Goal: Navigation & Orientation: Find specific page/section

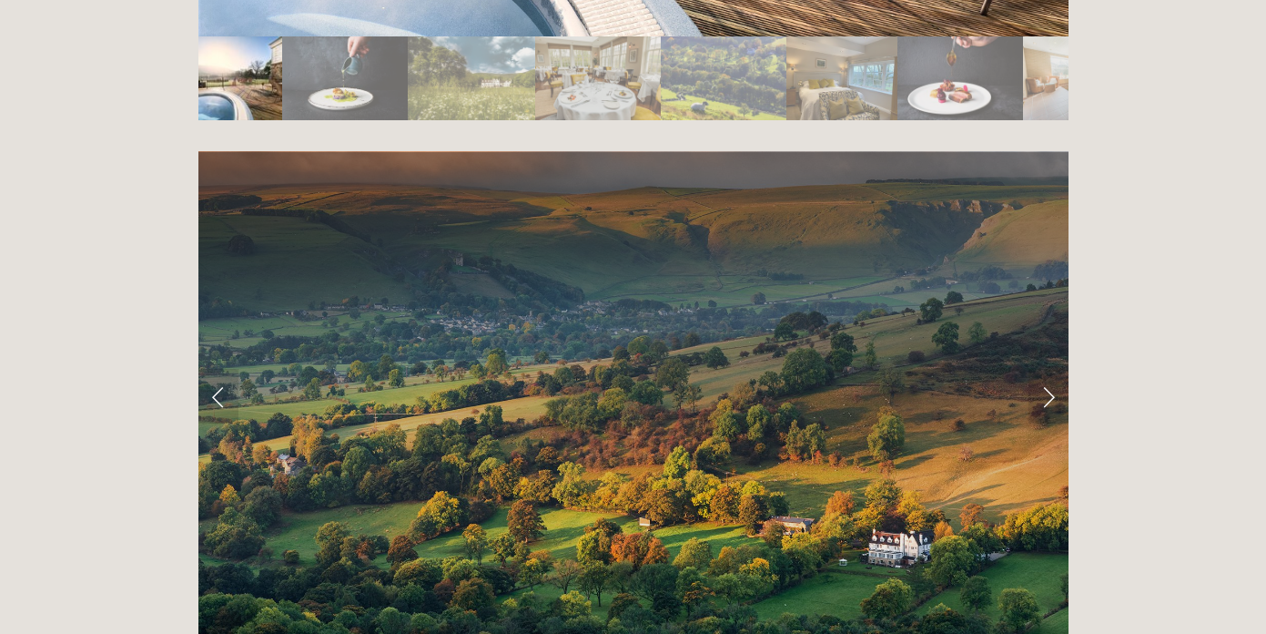
scroll to position [3526, 0]
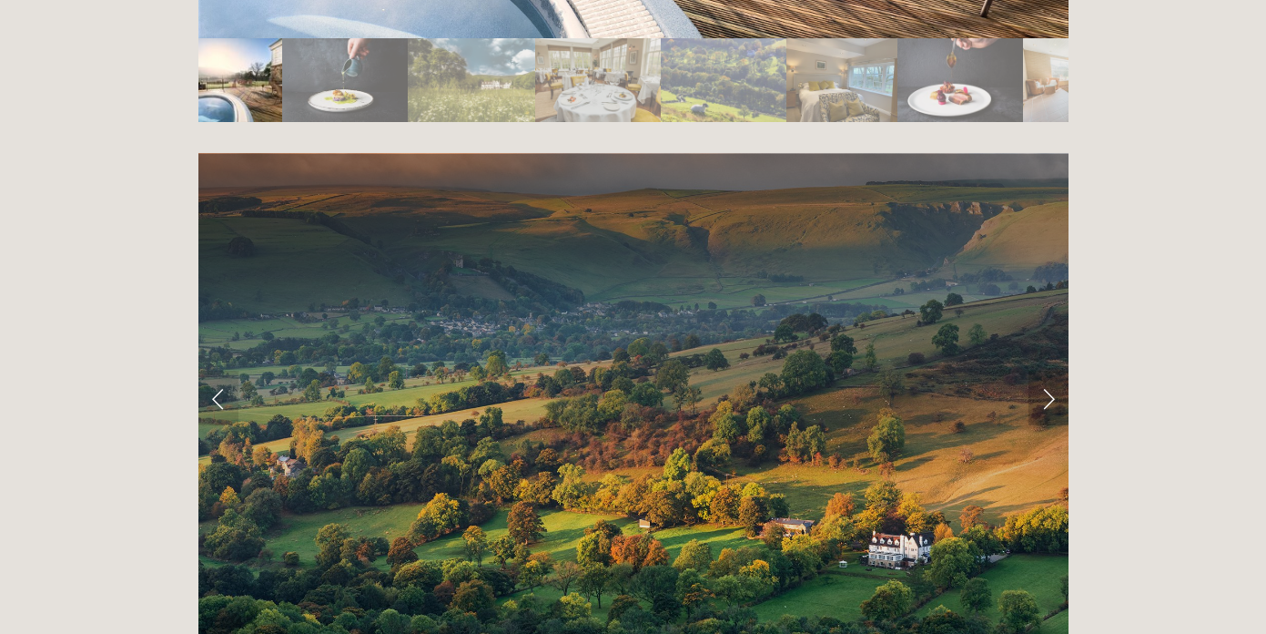
click at [1046, 371] on link "Next Slide" at bounding box center [1049, 398] width 40 height 55
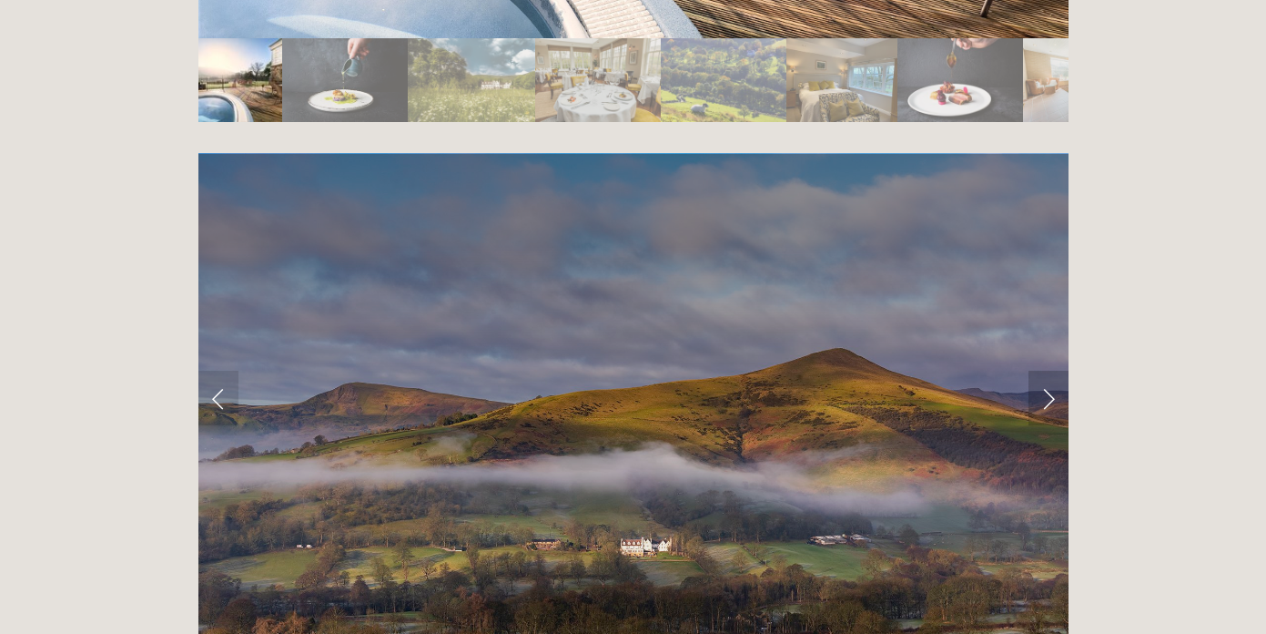
click at [1046, 371] on link "Next Slide" at bounding box center [1049, 398] width 40 height 55
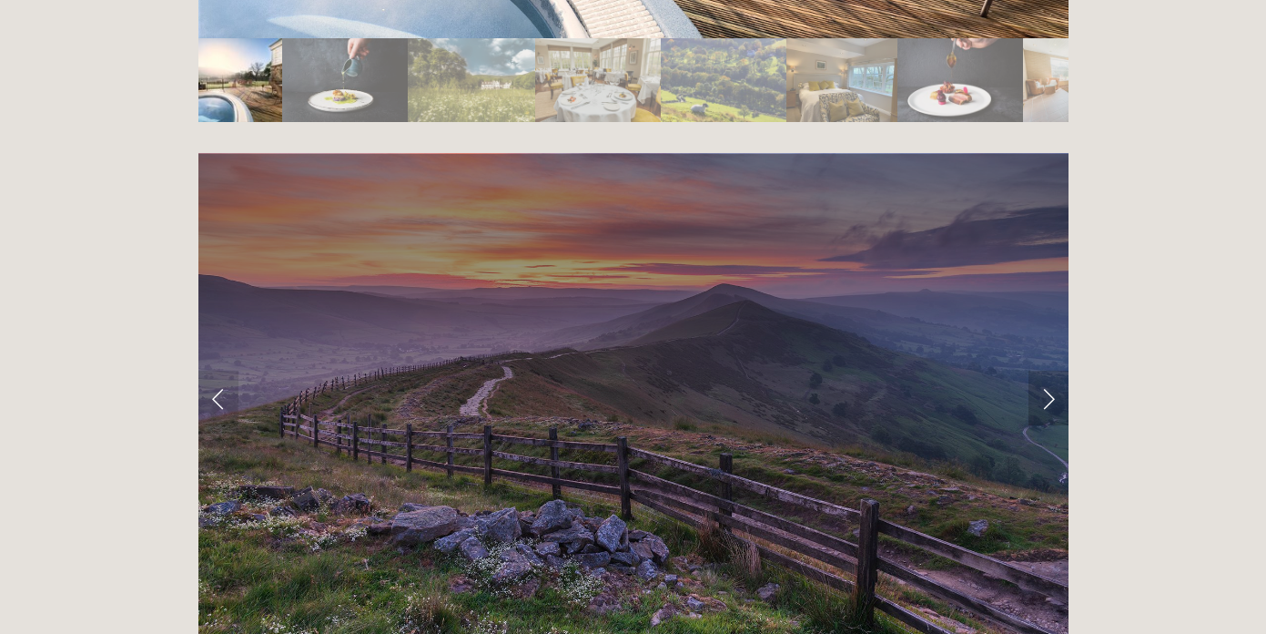
click at [1046, 371] on link "Next Slide" at bounding box center [1049, 398] width 40 height 55
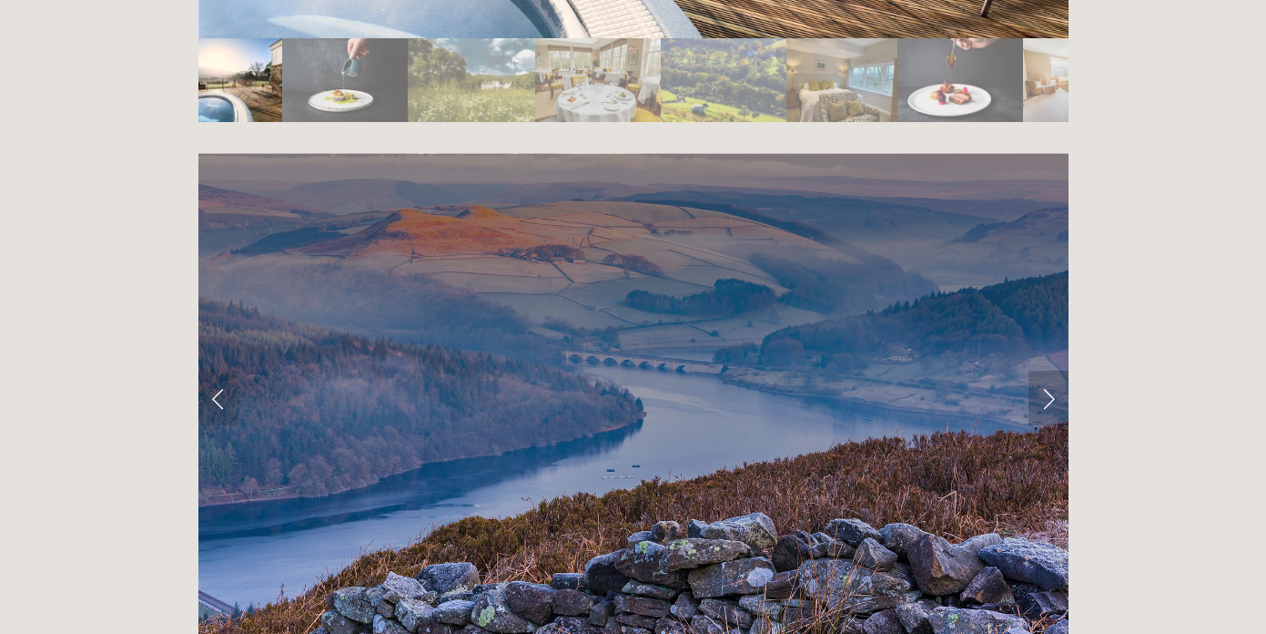
click at [1046, 371] on link "Next Slide" at bounding box center [1049, 398] width 40 height 55
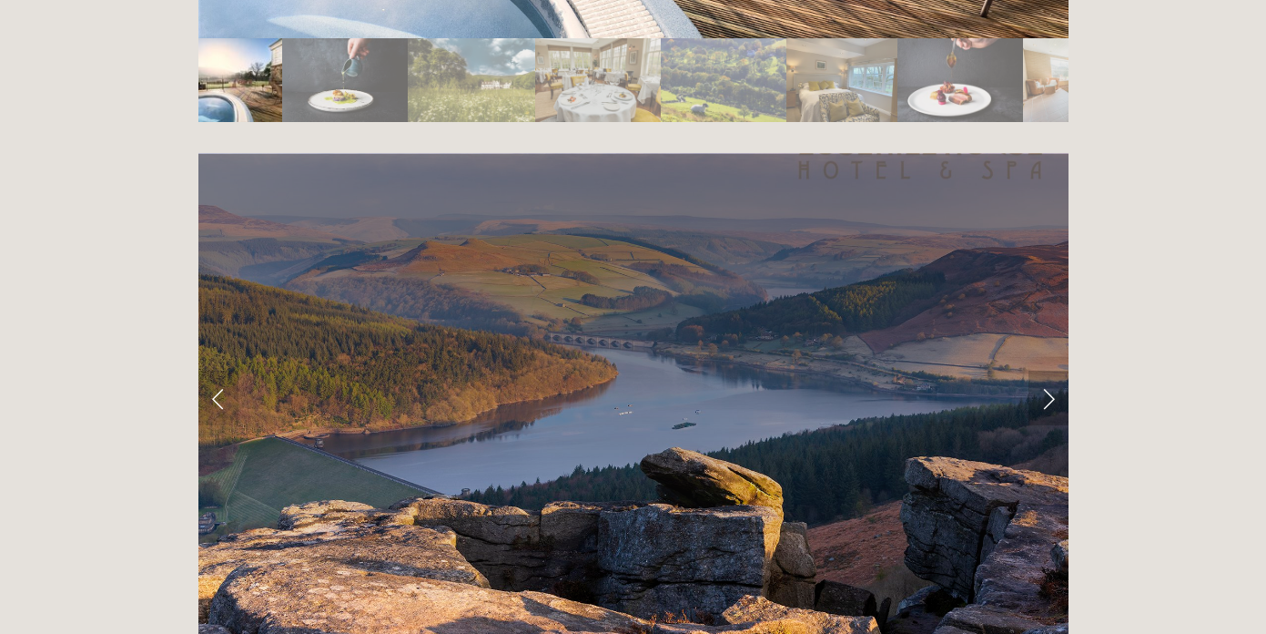
click at [1046, 371] on link "Next Slide" at bounding box center [1049, 398] width 40 height 55
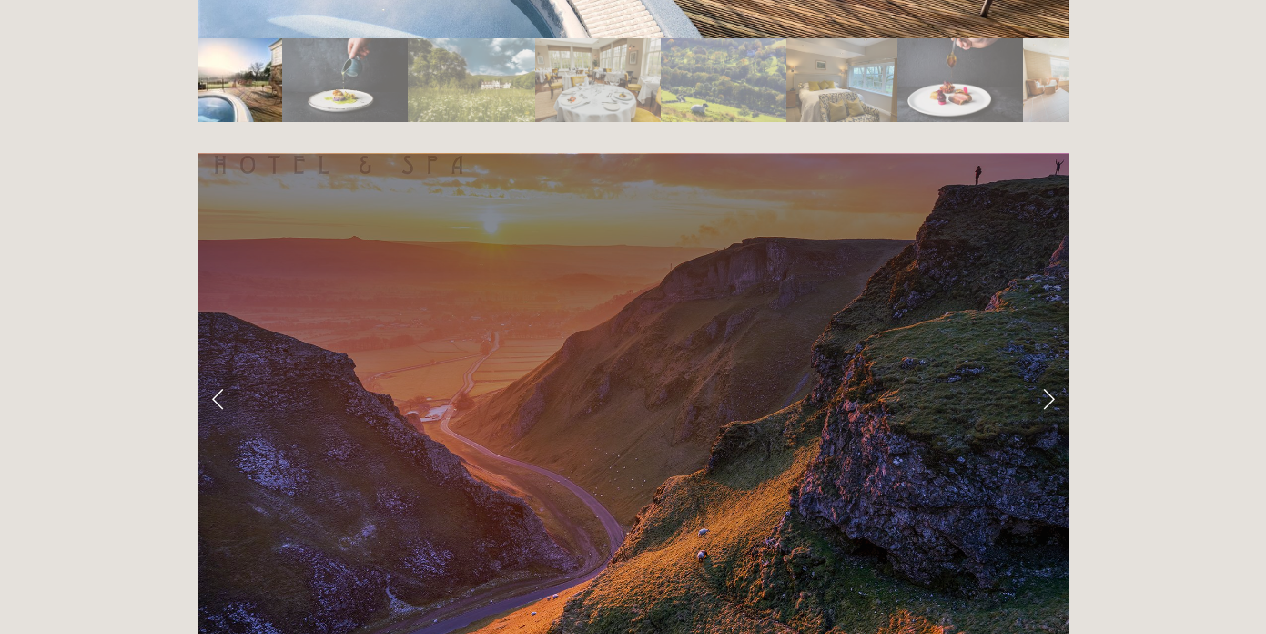
click at [1046, 371] on link "Next Slide" at bounding box center [1049, 398] width 40 height 55
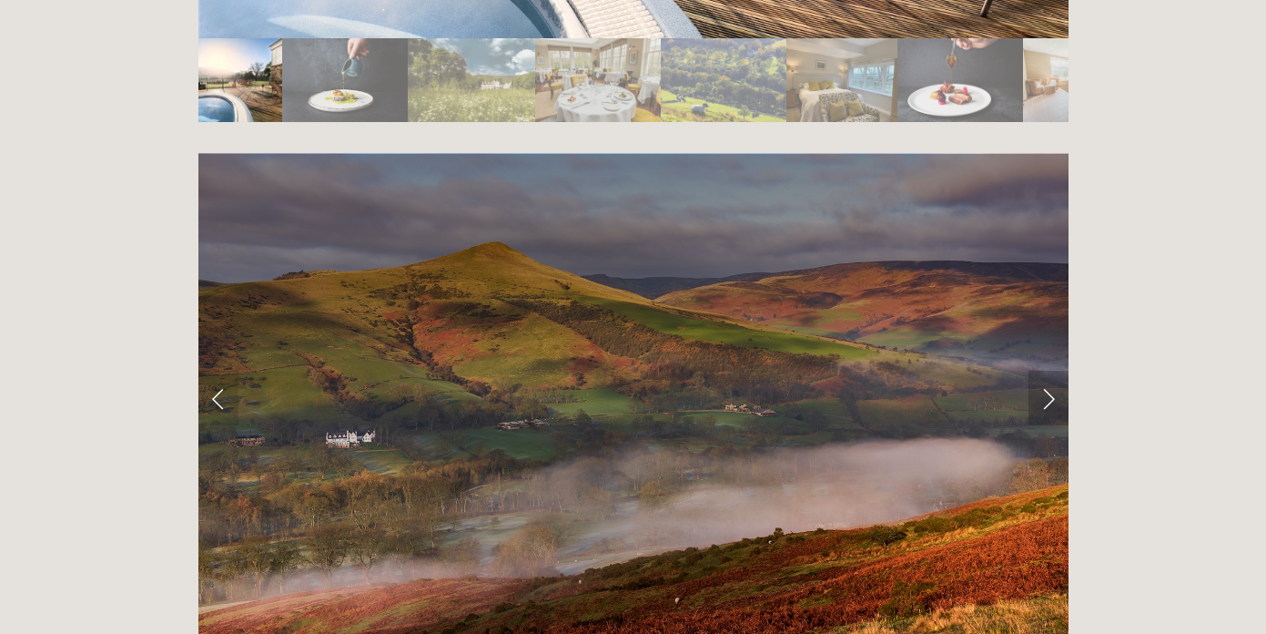
click at [1046, 371] on link "Next Slide" at bounding box center [1049, 398] width 40 height 55
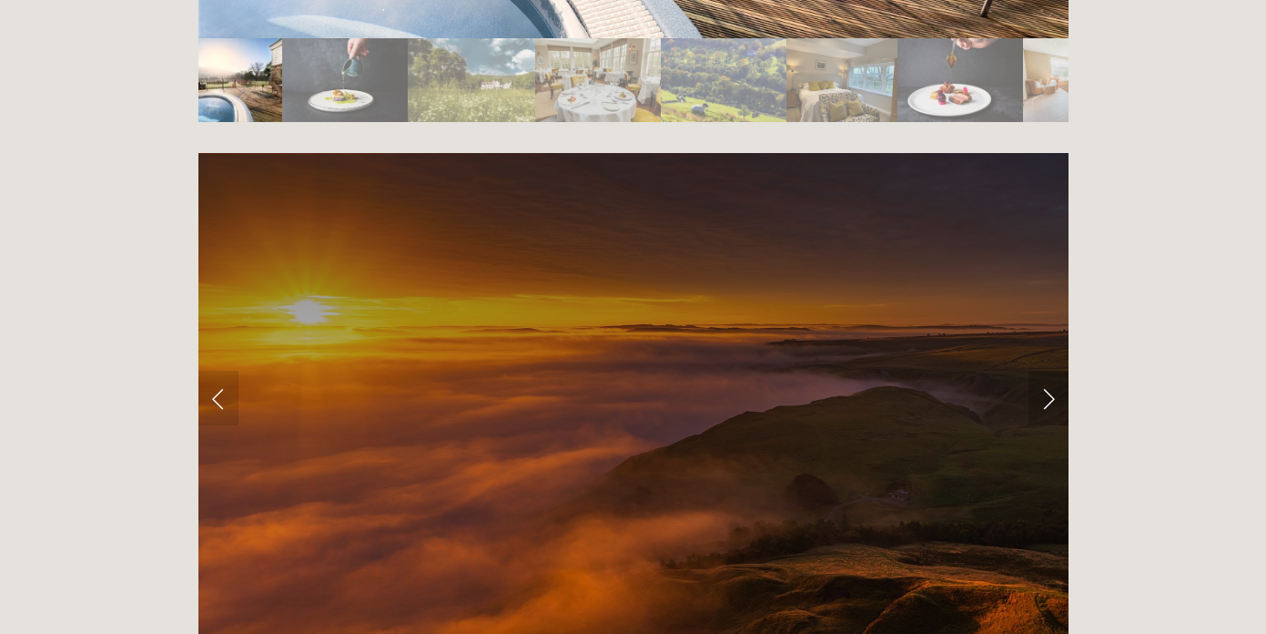
click at [1046, 371] on link "Next Slide" at bounding box center [1049, 398] width 40 height 55
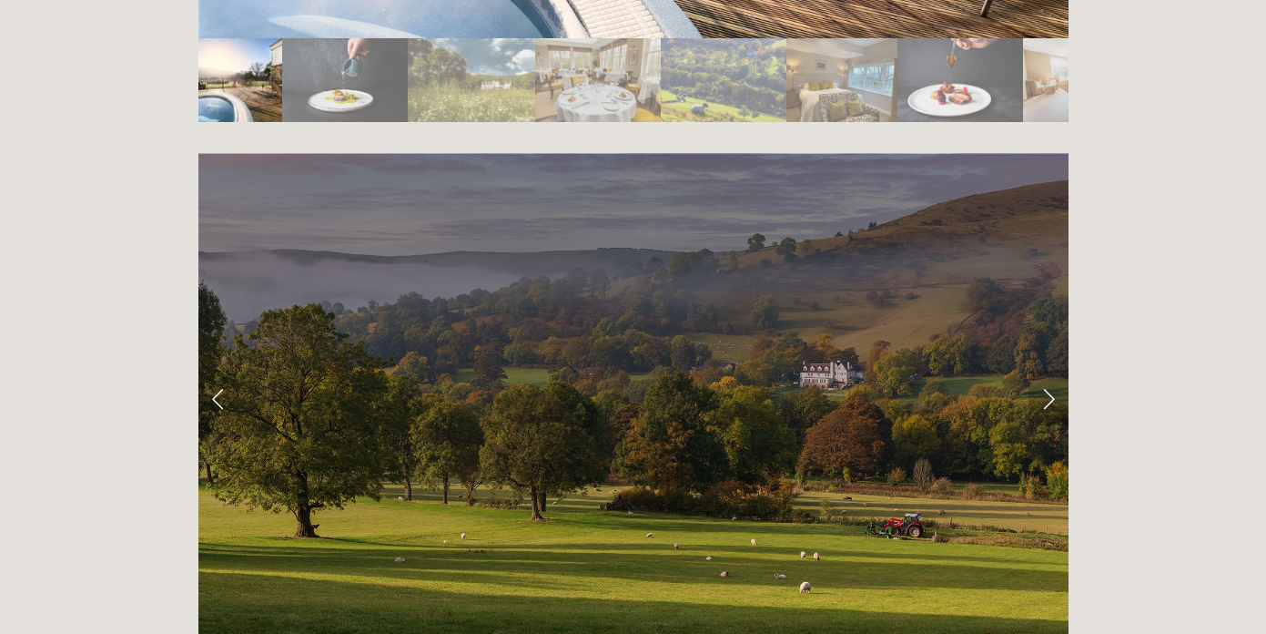
click at [1045, 371] on link "Next Slide" at bounding box center [1049, 398] width 40 height 55
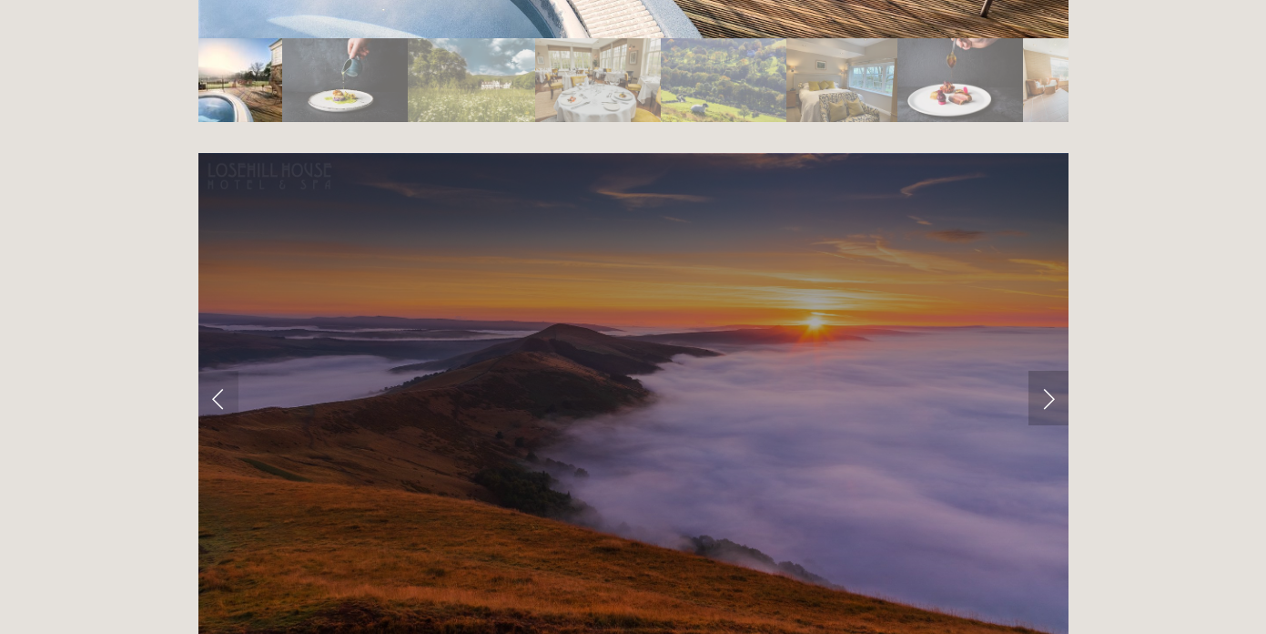
click at [1045, 371] on link "Next Slide" at bounding box center [1049, 398] width 40 height 55
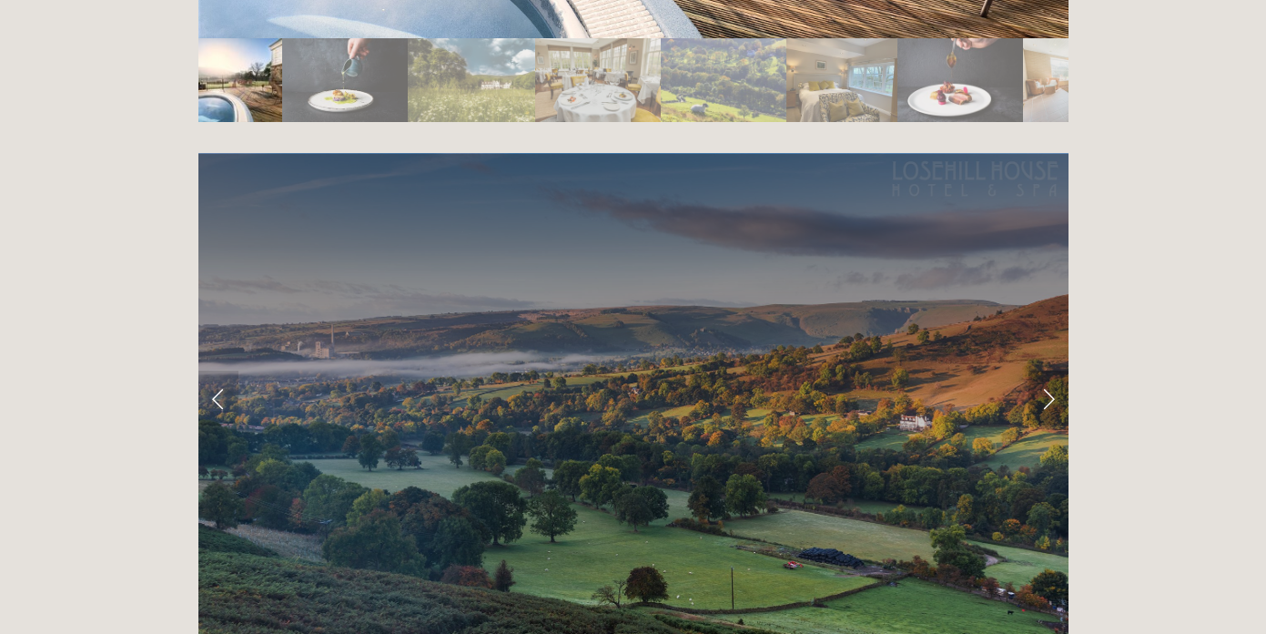
click at [1045, 371] on link "Next Slide" at bounding box center [1049, 398] width 40 height 55
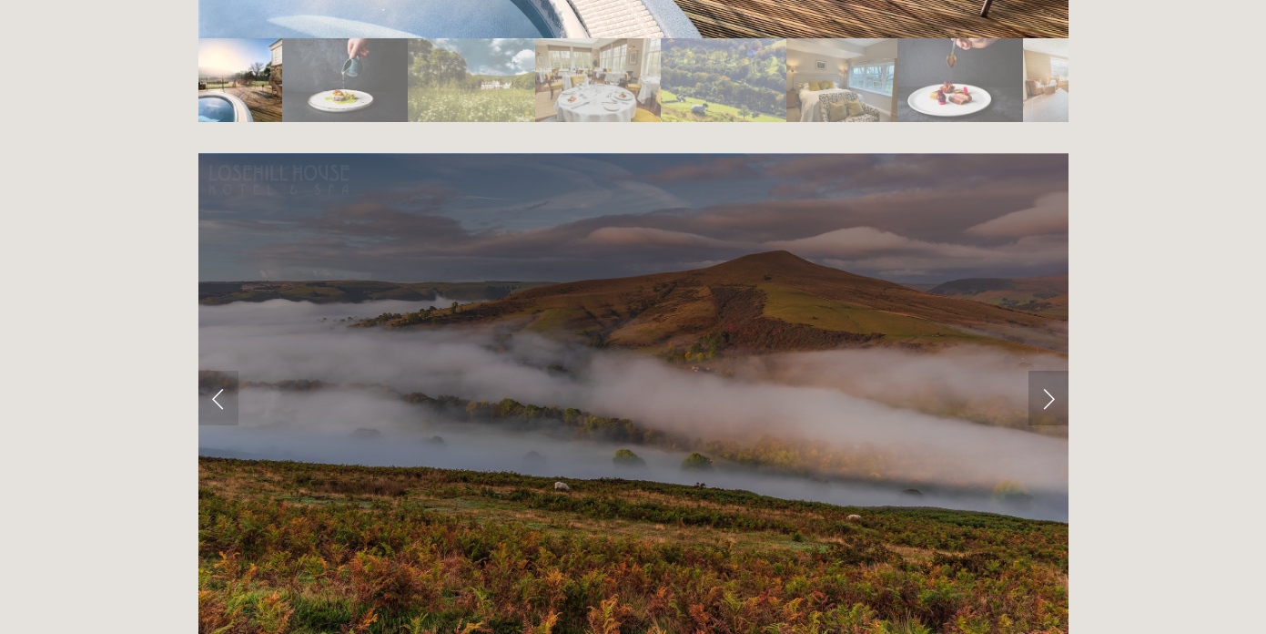
click at [1045, 371] on link "Next Slide" at bounding box center [1049, 398] width 40 height 55
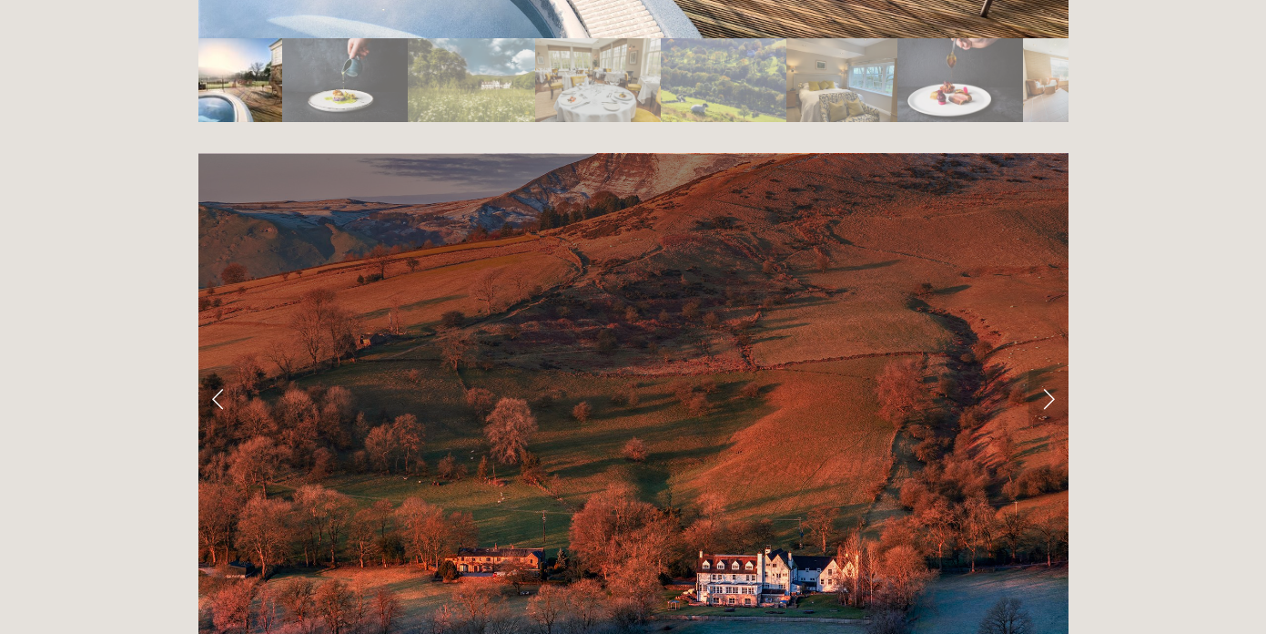
click at [1045, 371] on link "Next Slide" at bounding box center [1049, 398] width 40 height 55
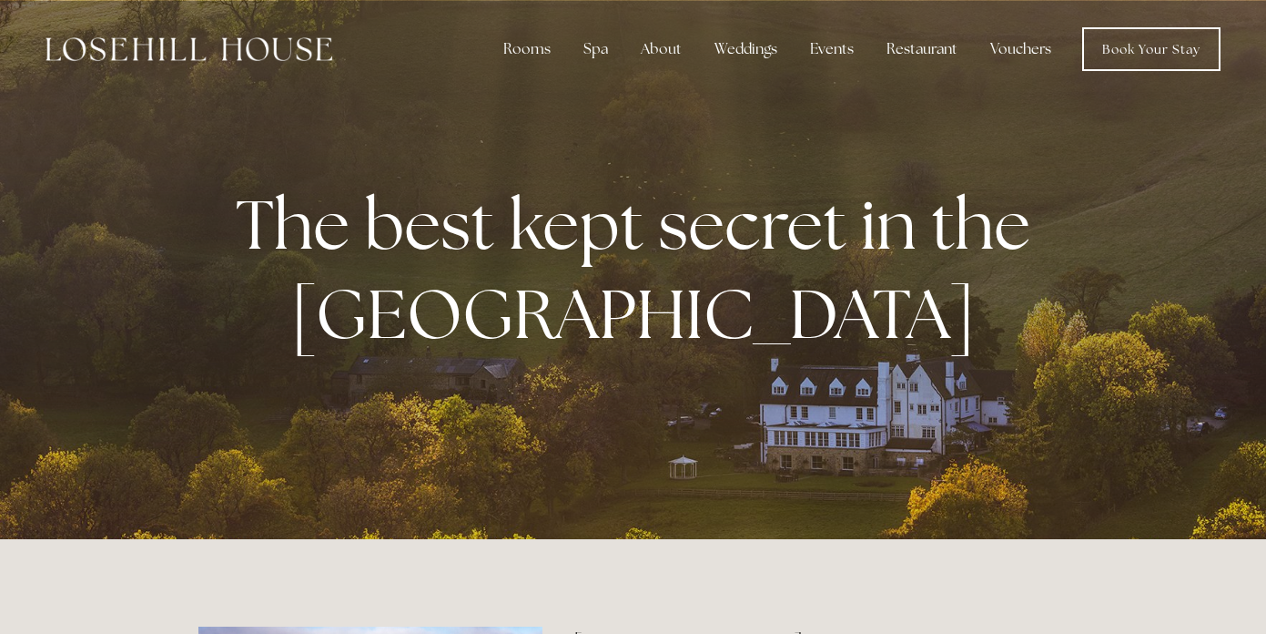
scroll to position [0, 0]
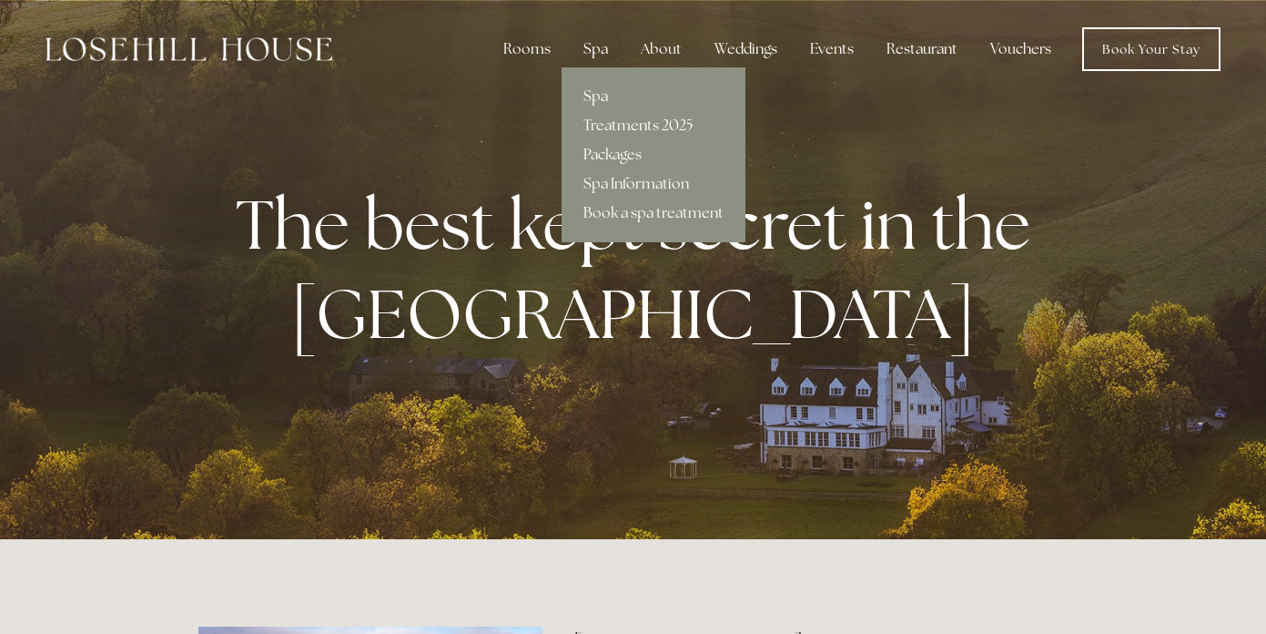
click at [601, 95] on link "Spa" at bounding box center [654, 96] width 184 height 29
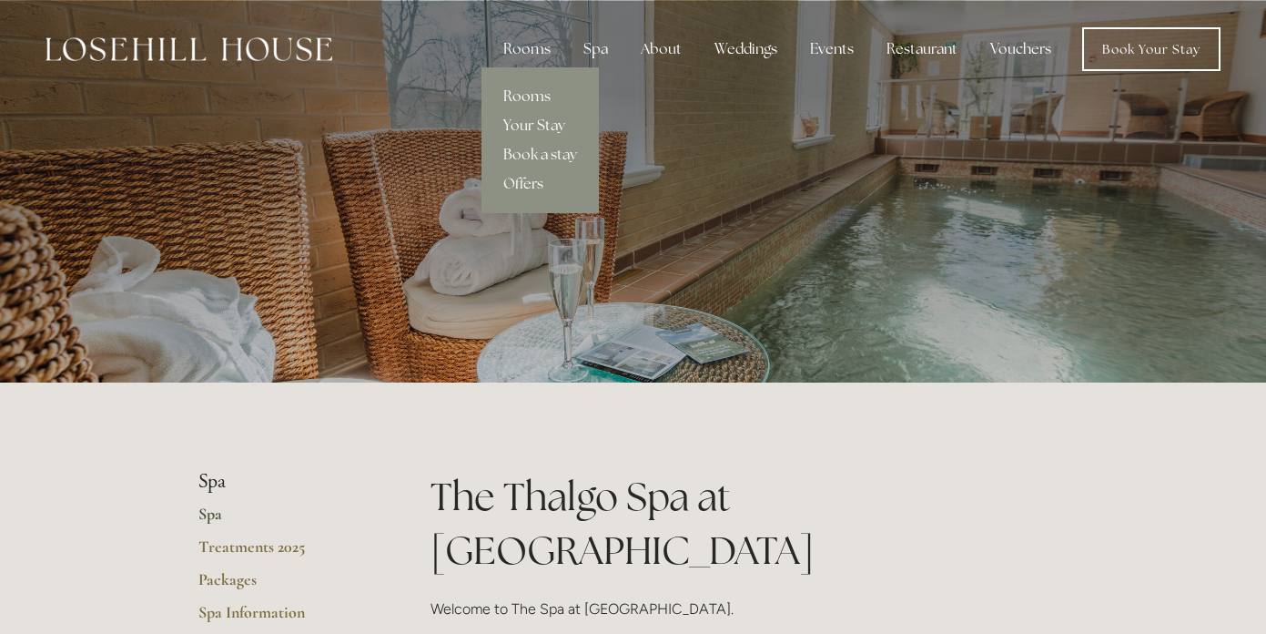
click at [526, 98] on link "Rooms" at bounding box center [540, 96] width 117 height 29
